Goal: Navigation & Orientation: Find specific page/section

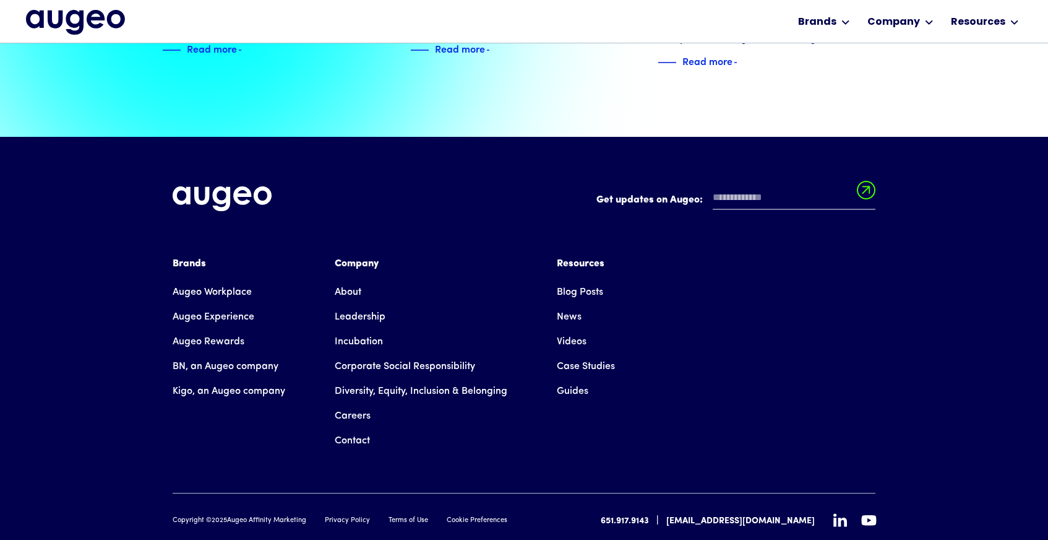
click at [838, 513] on icon at bounding box center [840, 520] width 14 height 14
